Goal: Task Accomplishment & Management: Manage account settings

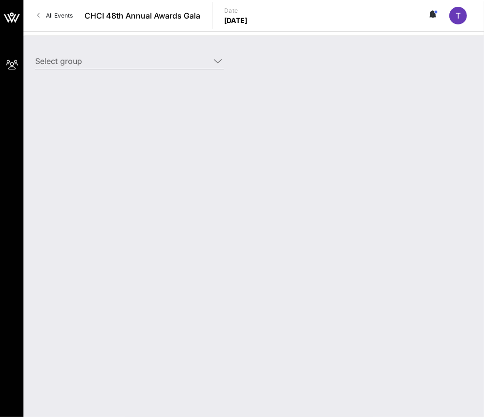
type input "BP America ([GEOGRAPHIC_DATA]) [[PERSON_NAME], [PERSON_NAME][EMAIL_ADDRESS][PER…"
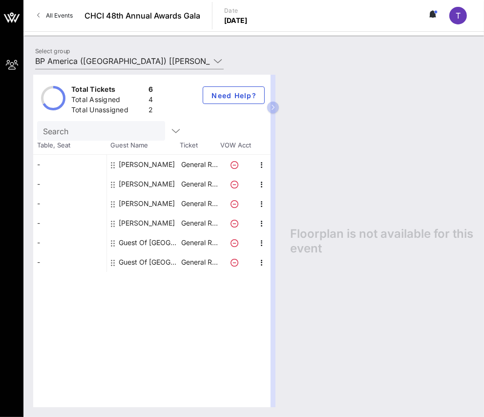
drag, startPoint x: 274, startPoint y: 104, endPoint x: 310, endPoint y: 144, distance: 53.6
click at [338, 104] on div "Total Tickets 6 Total Assigned 4 Total Unassigned 2 Need Help? Search Table, Se…" at bounding box center [253, 241] width 441 height 333
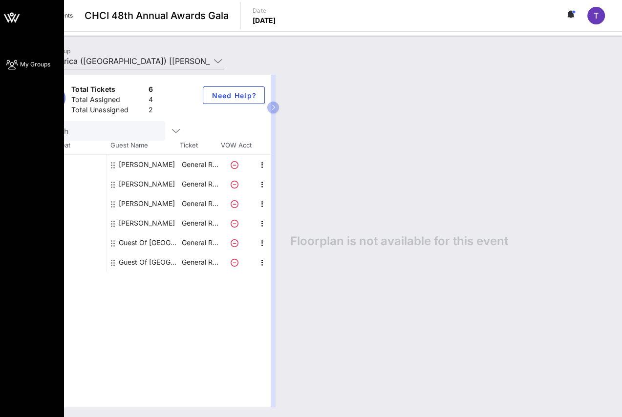
click at [0, 154] on html "My Groups CHCI 48th Annual Awards Gala All Events CHCI 48th Annual Awards Gala …" at bounding box center [311, 208] width 622 height 417
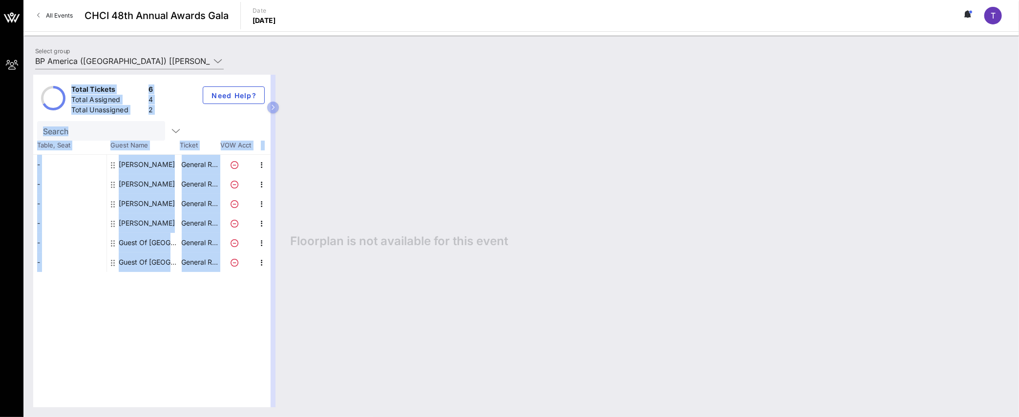
drag, startPoint x: 275, startPoint y: 204, endPoint x: 446, endPoint y: 224, distance: 172.2
click at [446, 224] on div "Total Tickets 6 Total Assigned 4 Total Unassigned 2 Need Help? Search Table, Se…" at bounding box center [521, 241] width 976 height 333
click at [272, 107] on icon "button" at bounding box center [273, 108] width 4 height 6
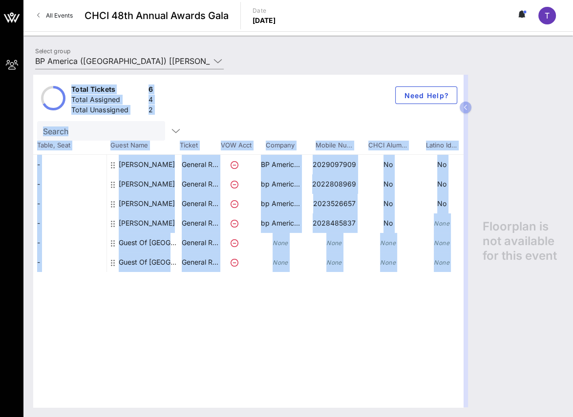
click at [255, 337] on div "Total Tickets 6 Total Assigned 4 Total Unassigned 2 Need Help? Search Table, Se…" at bounding box center [248, 241] width 430 height 333
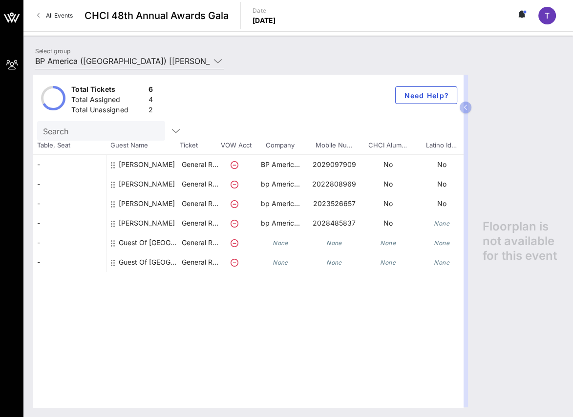
click at [484, 13] on icon at bounding box center [523, 14] width 3 height 6
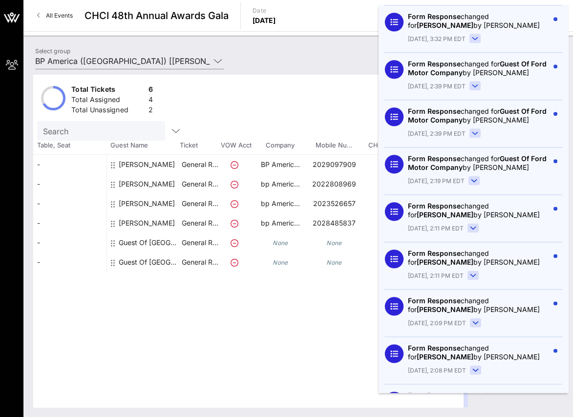
scroll to position [978, 0]
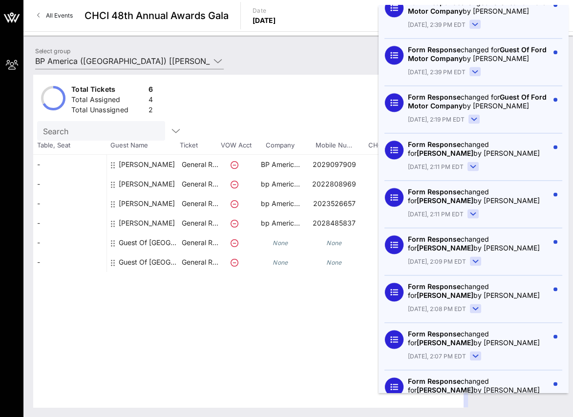
click at [441, 377] on div "Form Response changed for [PERSON_NAME] by [PERSON_NAME]" at bounding box center [478, 386] width 141 height 18
click at [434, 400] on span "[DATE], 2:06 PM EDT" at bounding box center [437, 404] width 58 height 9
click at [393, 377] on circle at bounding box center [393, 386] width 19 height 19
click at [484, 382] on span "button" at bounding box center [556, 384] width 14 height 4
click at [440, 377] on div "Form Response changed for [PERSON_NAME] by [PERSON_NAME]" at bounding box center [478, 386] width 141 height 18
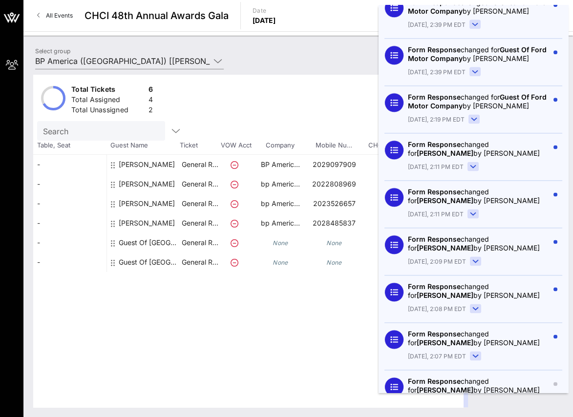
click at [473, 402] on icon at bounding box center [475, 403] width 5 height 2
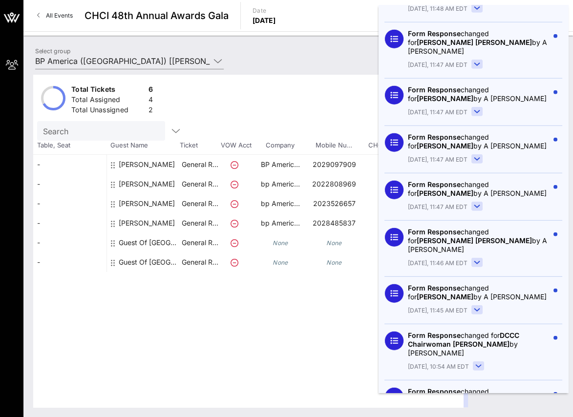
scroll to position [2209, 0]
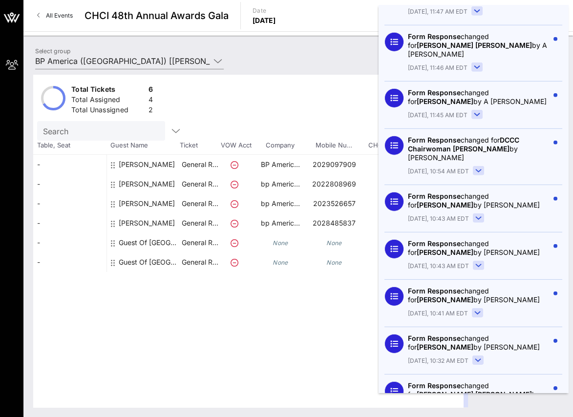
click at [316, 335] on div "Total Tickets 6 Total Assigned 4 Total Unassigned 2 Need Help? Search Table, Se…" at bounding box center [248, 241] width 430 height 333
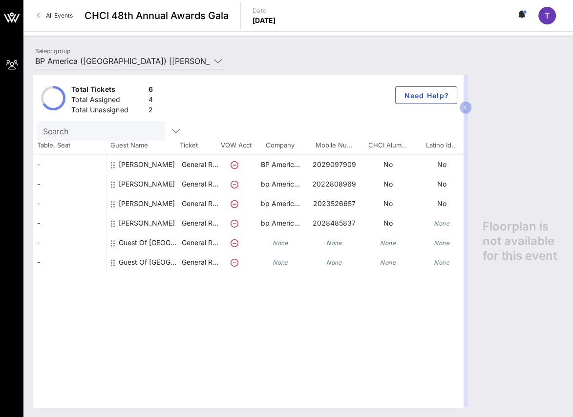
click at [113, 183] on icon at bounding box center [113, 185] width 4 height 8
click at [142, 185] on div "[PERSON_NAME]" at bounding box center [147, 187] width 56 height 27
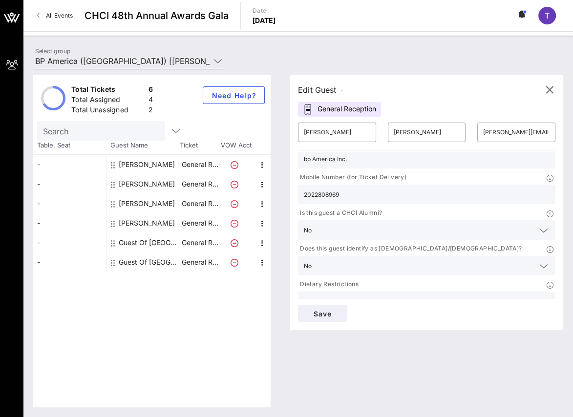
scroll to position [0, 0]
